Goal: Information Seeking & Learning: Learn about a topic

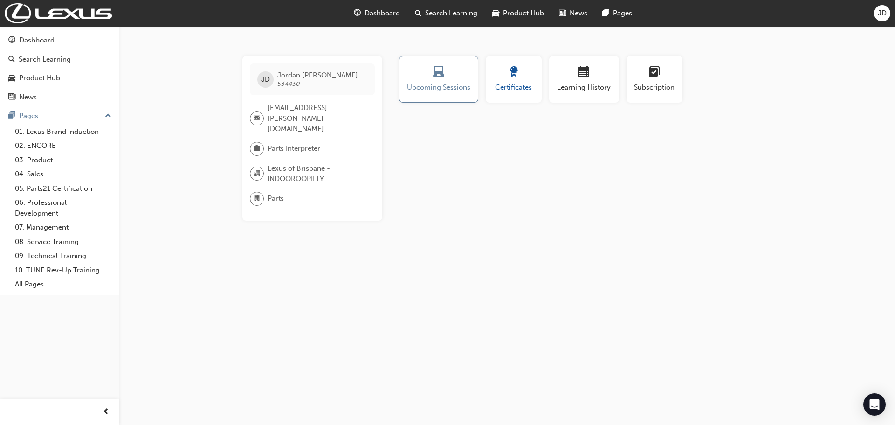
click at [514, 81] on div "Certificates" at bounding box center [514, 79] width 42 height 27
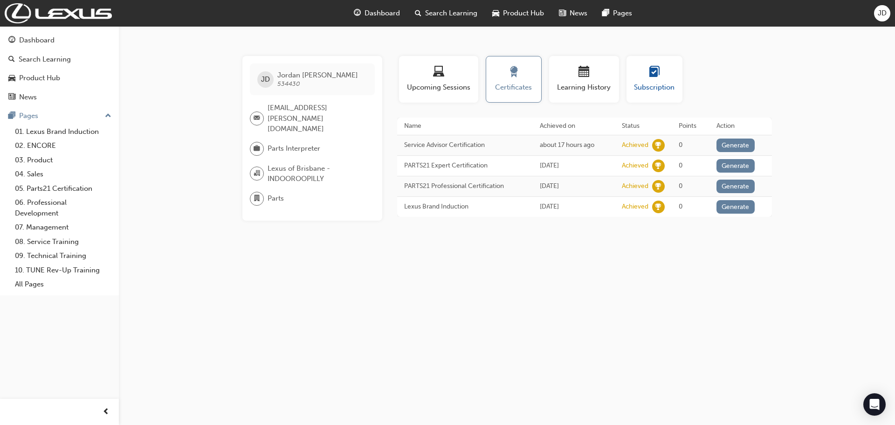
click at [659, 73] on span "learningplan-icon" at bounding box center [654, 72] width 11 height 13
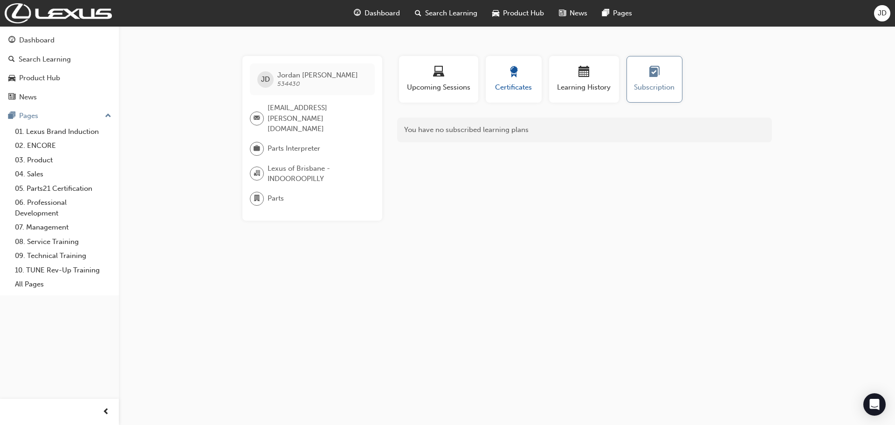
click at [532, 74] on div "button" at bounding box center [514, 73] width 42 height 14
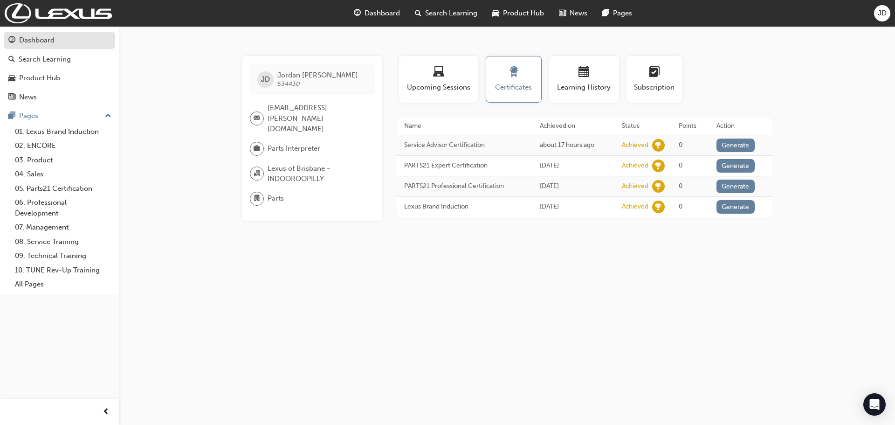
click at [41, 42] on div "Dashboard" at bounding box center [36, 40] width 35 height 11
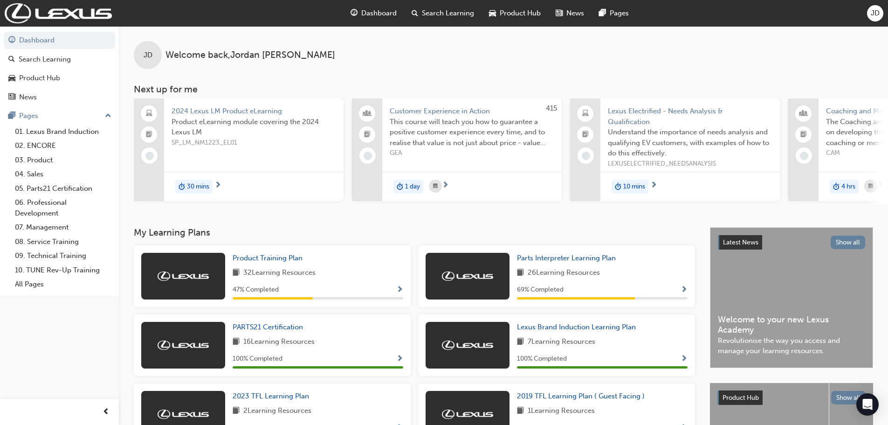
click at [443, 17] on span "Search Learning" at bounding box center [448, 13] width 52 height 11
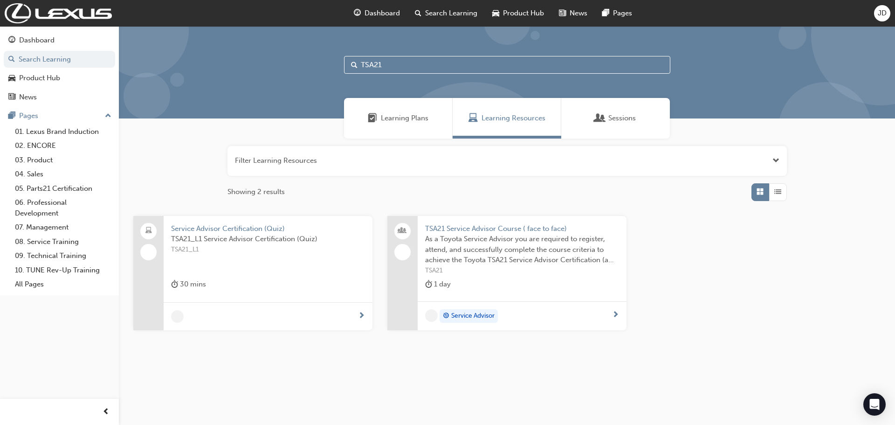
click at [406, 128] on div "Learning Plans" at bounding box center [398, 118] width 109 height 41
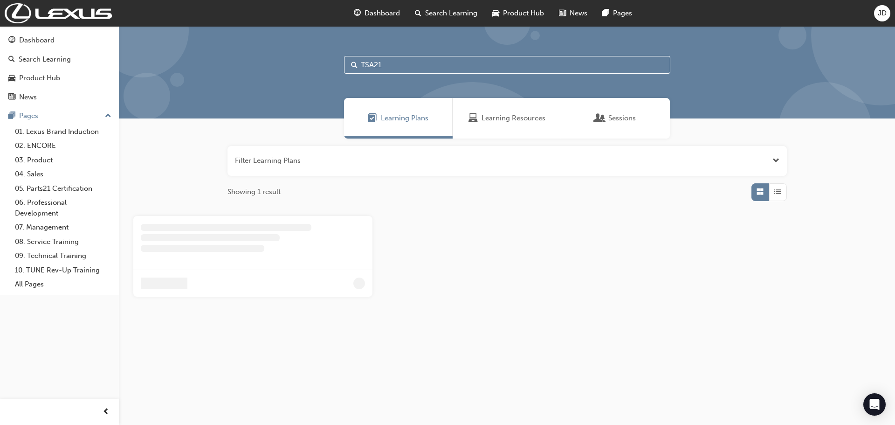
drag, startPoint x: 391, startPoint y: 60, endPoint x: 243, endPoint y: 39, distance: 149.7
click at [243, 39] on div "TSA21" at bounding box center [507, 72] width 776 height 92
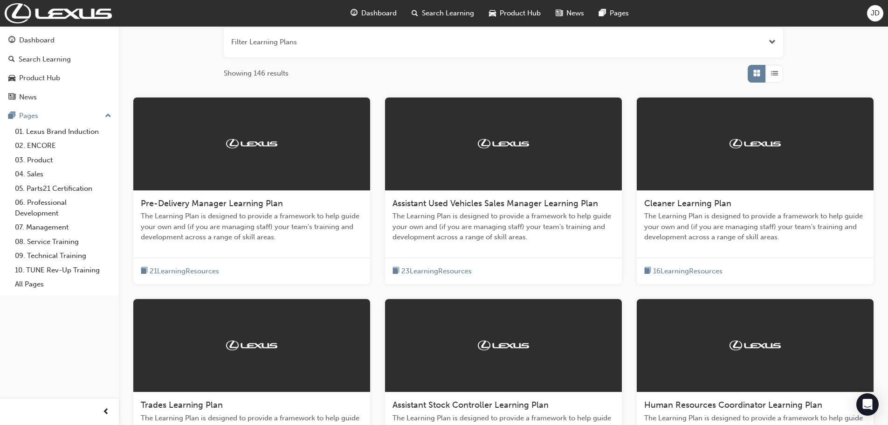
scroll to position [140, 0]
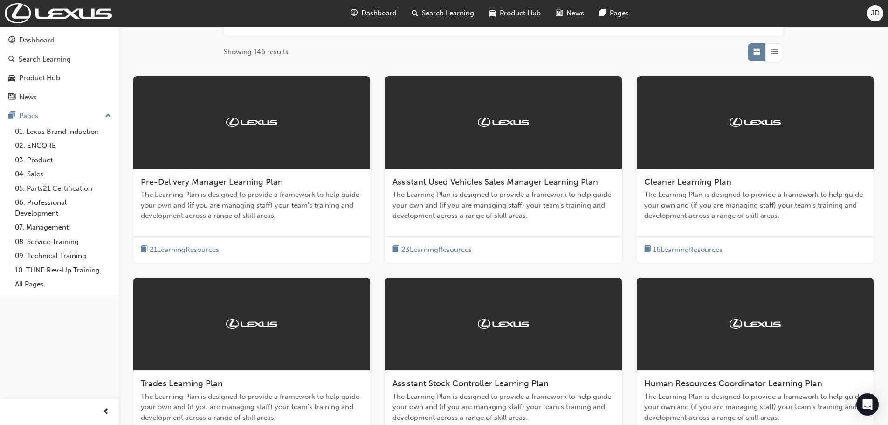
paste input "JLWS009317"
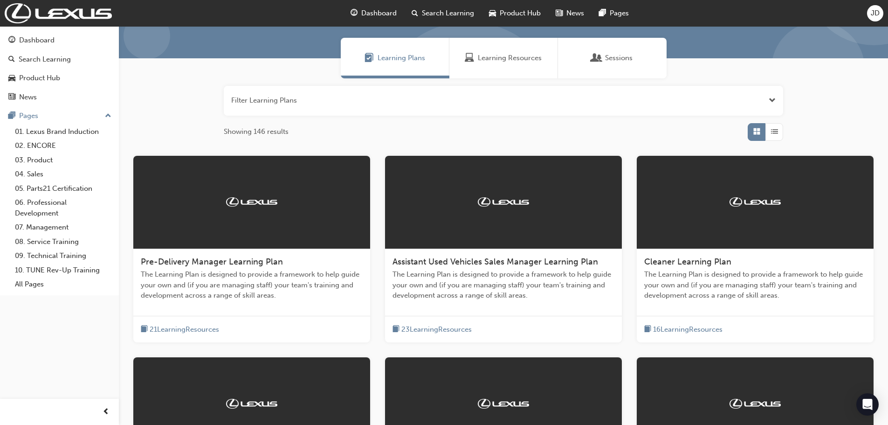
type input "JLWS009317"
